Goal: Find specific page/section: Find specific page/section

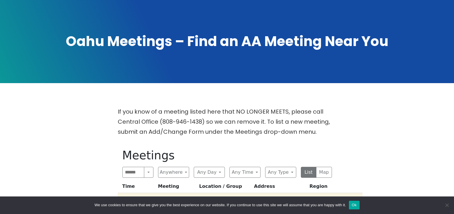
scroll to position [86, 0]
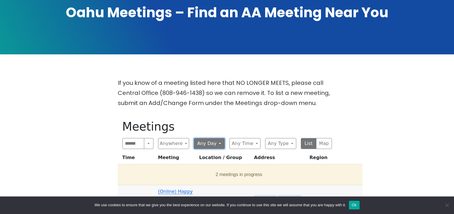
click at [218, 146] on button "Any Day" at bounding box center [209, 143] width 31 height 11
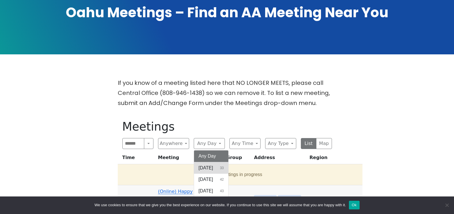
click at [211, 164] on button "[DATE] 33" at bounding box center [211, 168] width 35 height 12
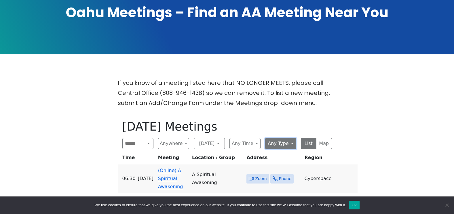
click at [293, 148] on button "Any Type" at bounding box center [280, 143] width 31 height 11
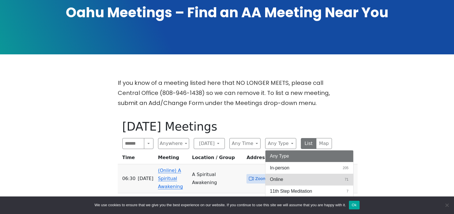
click at [286, 177] on button "Online 71" at bounding box center [309, 180] width 88 height 12
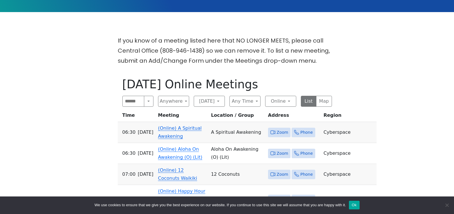
scroll to position [144, 0]
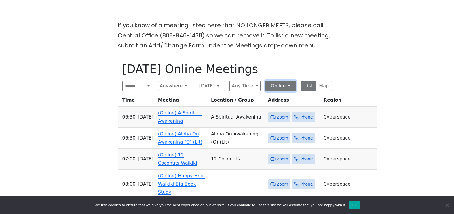
click at [290, 88] on button "Online" at bounding box center [280, 86] width 31 height 11
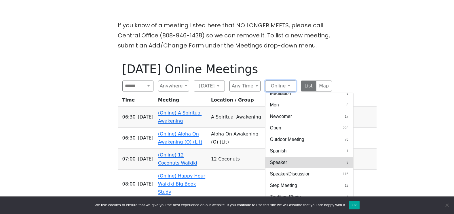
scroll to position [251, 0]
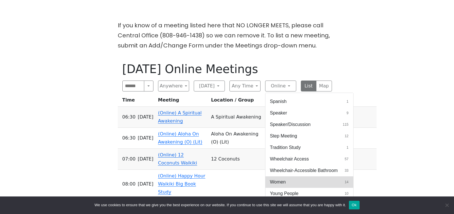
click at [283, 178] on button "Women 14" at bounding box center [309, 182] width 88 height 12
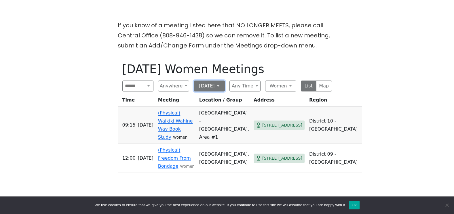
click at [220, 87] on button "[DATE]" at bounding box center [209, 86] width 31 height 11
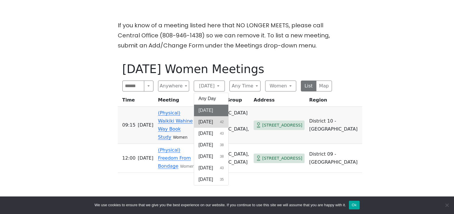
click at [212, 120] on span "[DATE]" at bounding box center [205, 121] width 14 height 7
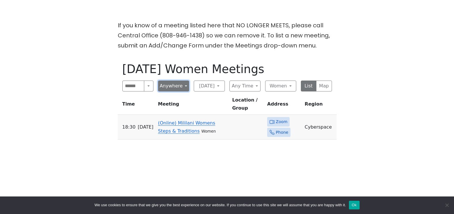
click at [185, 86] on button "Anywhere" at bounding box center [173, 86] width 31 height 11
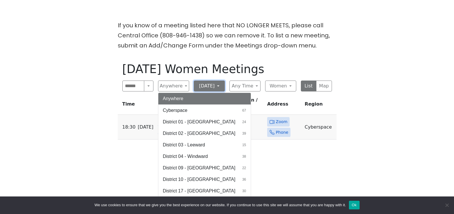
click at [217, 88] on button "[DATE]" at bounding box center [209, 86] width 31 height 11
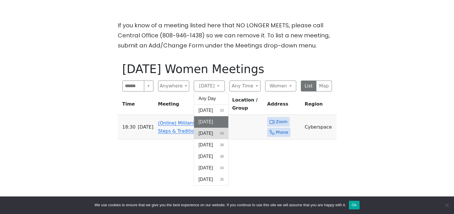
click at [210, 134] on span "[DATE]" at bounding box center [205, 133] width 14 height 7
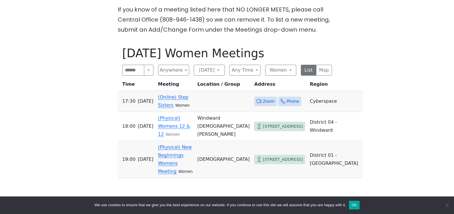
scroll to position [173, 0]
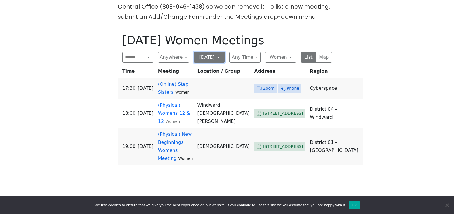
click at [218, 58] on button "[DATE]" at bounding box center [209, 57] width 31 height 11
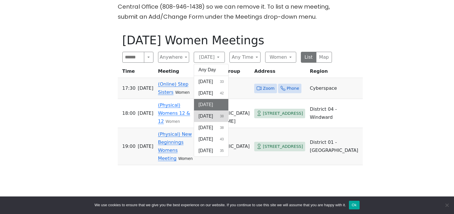
click at [213, 117] on span "[DATE]" at bounding box center [205, 116] width 14 height 7
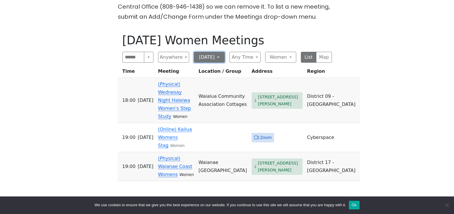
click at [217, 57] on button "[DATE]" at bounding box center [209, 57] width 31 height 11
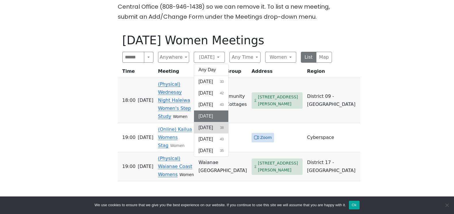
click at [210, 131] on span "[DATE]" at bounding box center [205, 127] width 14 height 7
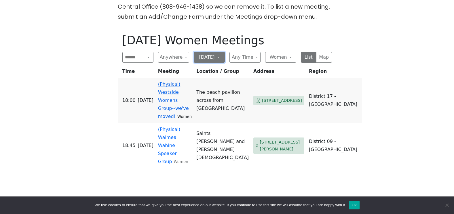
click at [219, 58] on button "[DATE]" at bounding box center [209, 57] width 31 height 11
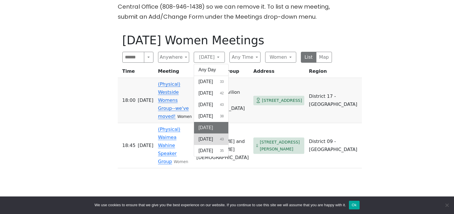
click at [214, 135] on button "[DATE] 43" at bounding box center [211, 139] width 35 height 12
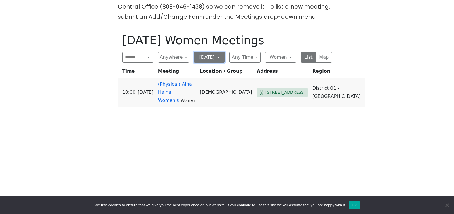
click at [219, 57] on button "[DATE]" at bounding box center [209, 57] width 31 height 11
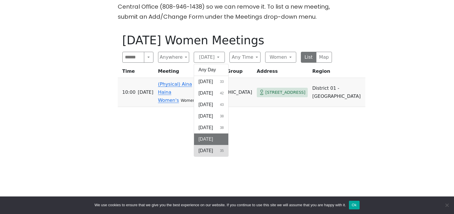
click at [213, 150] on span "[DATE]" at bounding box center [205, 150] width 14 height 7
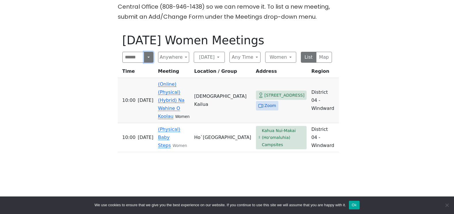
click at [148, 58] on button "Search" at bounding box center [148, 57] width 9 height 11
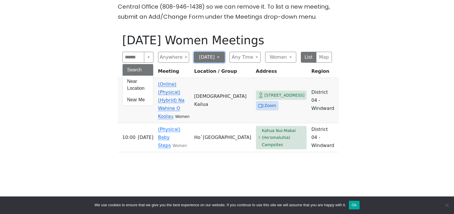
click at [219, 60] on button "[DATE]" at bounding box center [209, 57] width 31 height 11
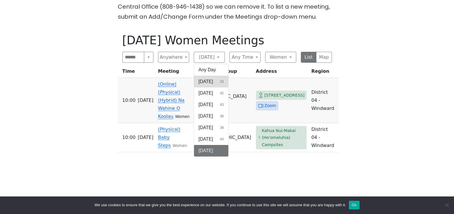
click at [208, 84] on span "[DATE]" at bounding box center [205, 81] width 14 height 7
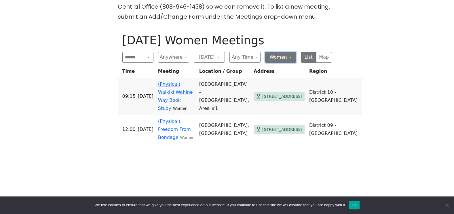
click at [289, 60] on button "Women" at bounding box center [280, 57] width 31 height 11
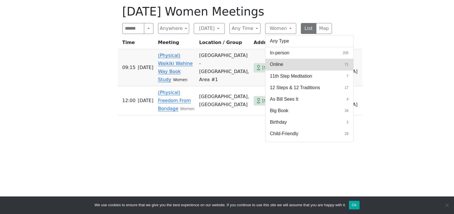
click at [277, 68] on span "Online" at bounding box center [276, 64] width 13 height 7
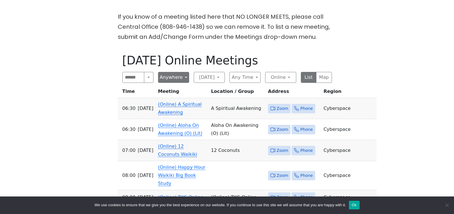
scroll to position [144, 0]
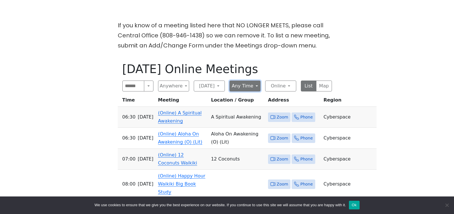
click at [253, 87] on button "Any Time" at bounding box center [244, 86] width 31 height 11
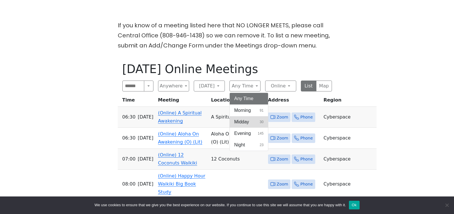
click at [248, 121] on span "Midday" at bounding box center [241, 121] width 15 height 7
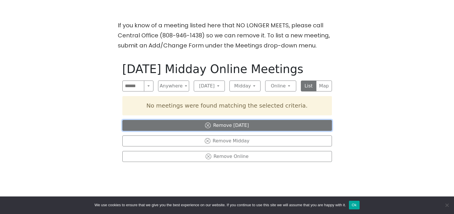
click at [228, 128] on button "Remove [DATE]" at bounding box center [226, 125] width 209 height 11
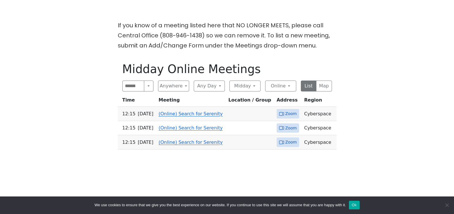
click at [190, 116] on link "(Online) Search for Serenity" at bounding box center [190, 113] width 64 height 5
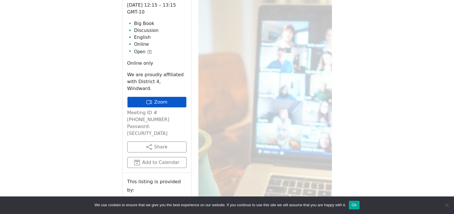
scroll to position [259, 0]
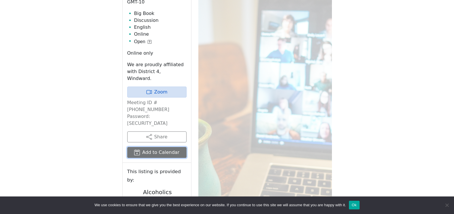
click at [149, 147] on button "Add to Calendar" at bounding box center [156, 152] width 59 height 11
click at [374, 133] on div "If you know of a meeting listed here that NO LONGER MEETS, please call Central …" at bounding box center [227, 86] width 408 height 363
